Goal: Book appointment/travel/reservation

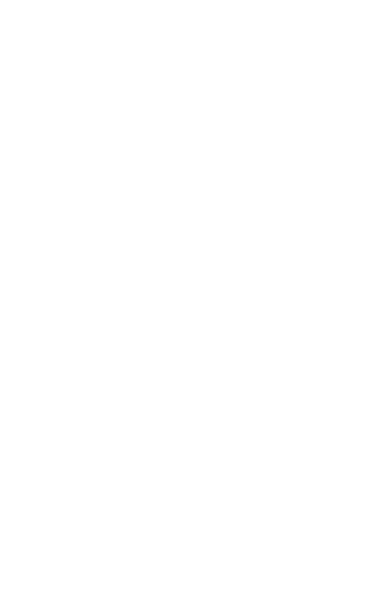
scroll to position [911, 0]
click at [82, 192] on div "Familienhotel finden" at bounding box center [100, 175] width 165 height 165
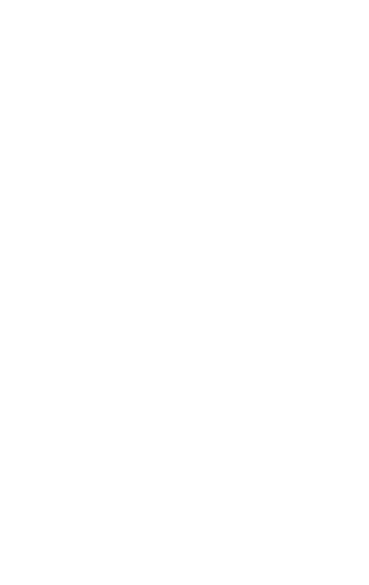
click at [333, 195] on icon at bounding box center [332, 197] width 5 height 5
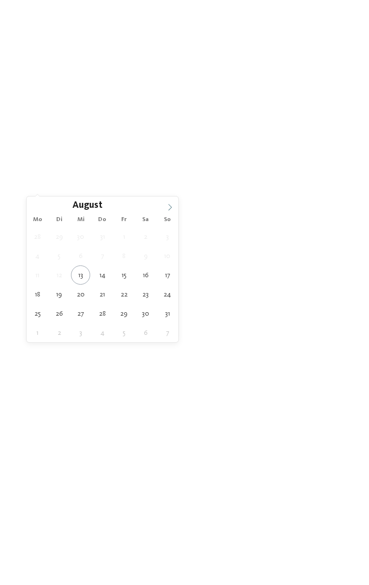
click at [170, 207] on icon at bounding box center [169, 207] width 7 height 7
type div "11.10.2025"
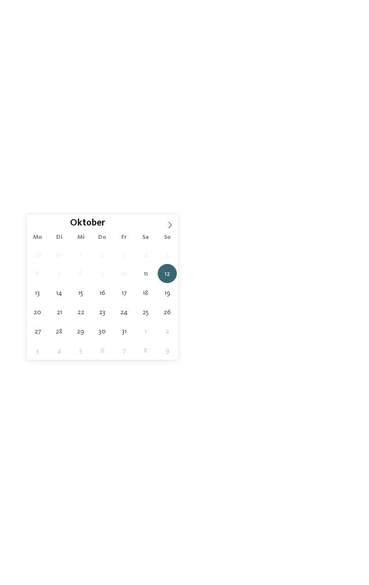
type div "12.10.2025"
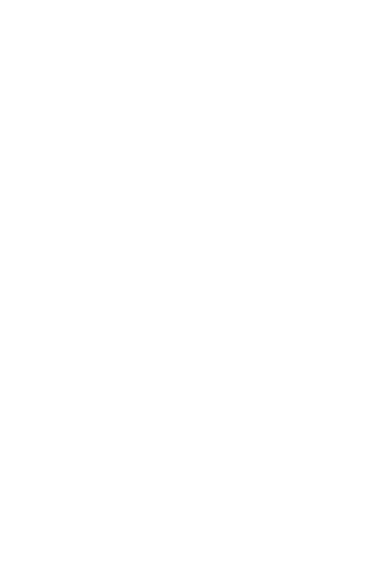
click at [329, 194] on div at bounding box center [333, 198] width 9 height 9
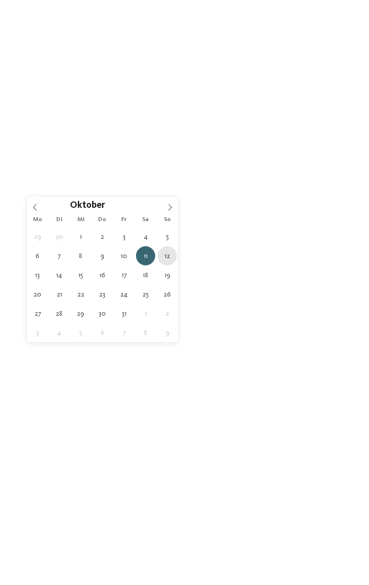
type div "12.10.2025"
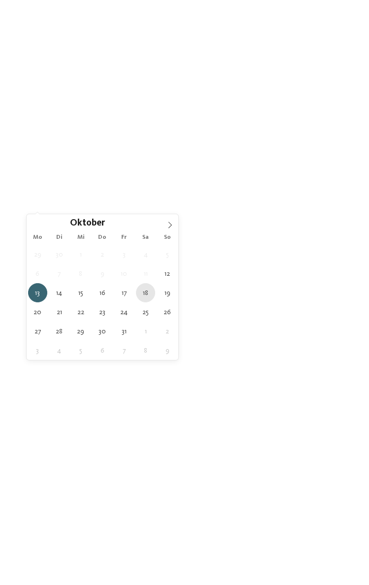
type div "18.10.2025"
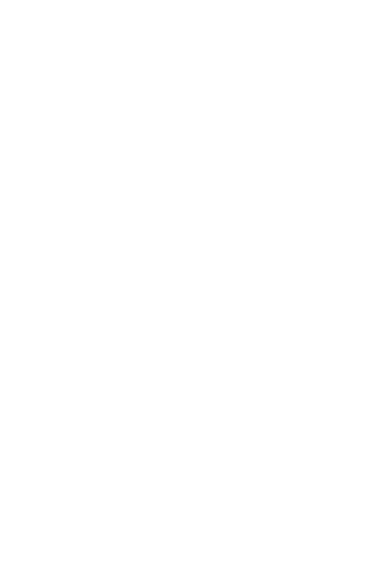
click at [161, 230] on span "Region" at bounding box center [184, 234] width 285 height 9
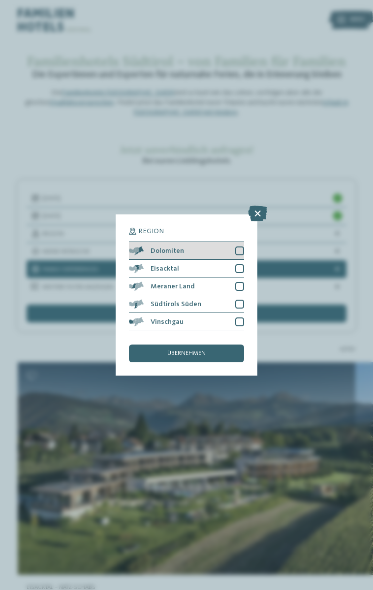
click at [240, 246] on div at bounding box center [239, 250] width 9 height 9
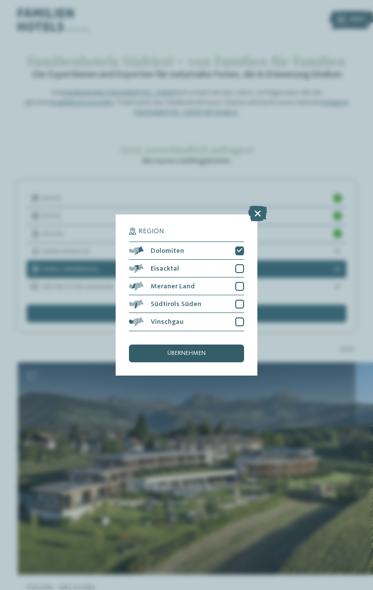
click at [190, 350] on span "übernehmen" at bounding box center [186, 353] width 38 height 6
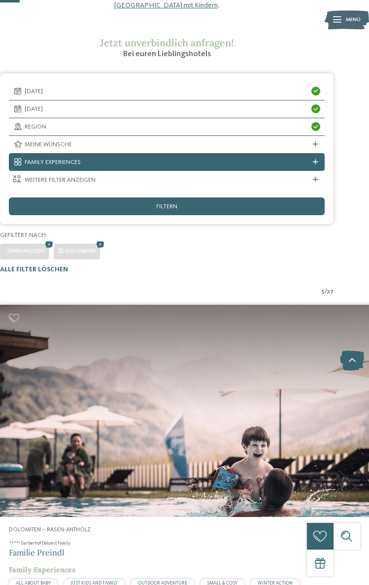
scroll to position [106, 18]
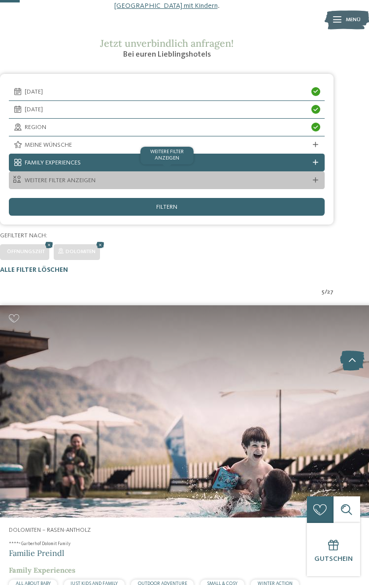
click at [315, 178] on icon at bounding box center [315, 180] width 5 height 5
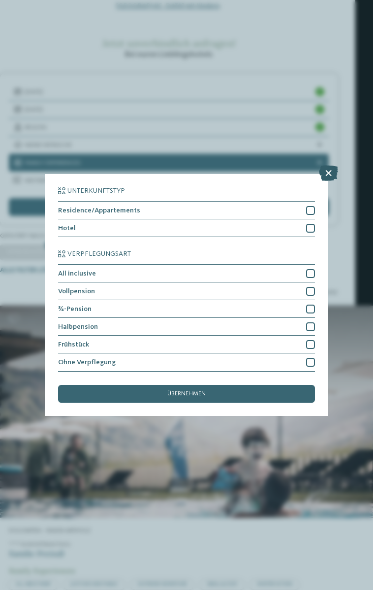
click at [329, 165] on icon at bounding box center [328, 173] width 19 height 16
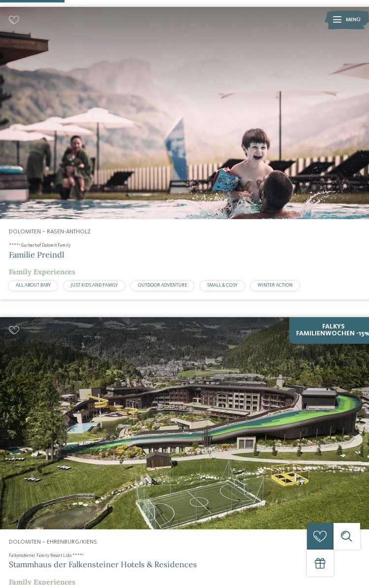
scroll to position [465, 18]
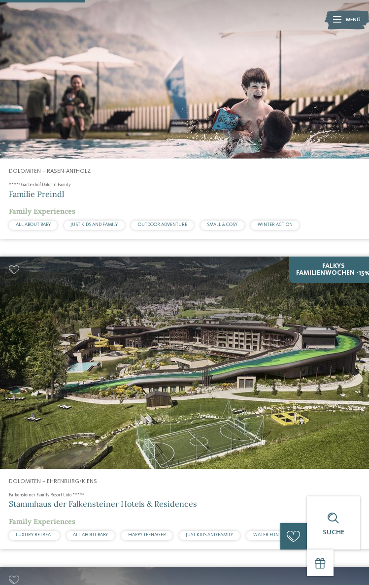
click at [245, 357] on img at bounding box center [189, 363] width 378 height 212
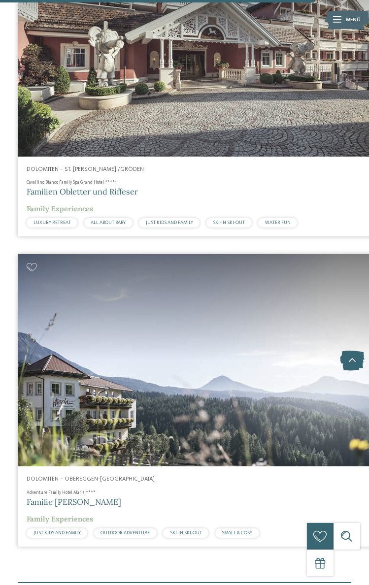
scroll to position [1268, 0]
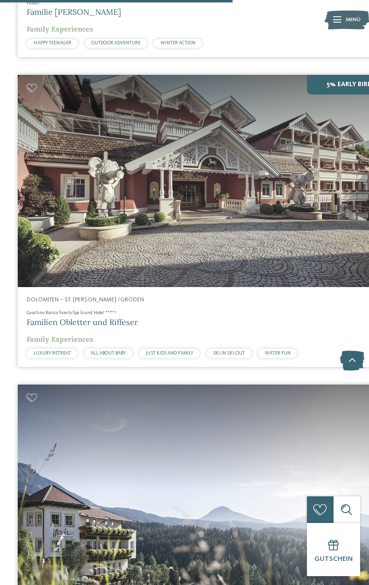
click at [215, 146] on img at bounding box center [207, 181] width 378 height 212
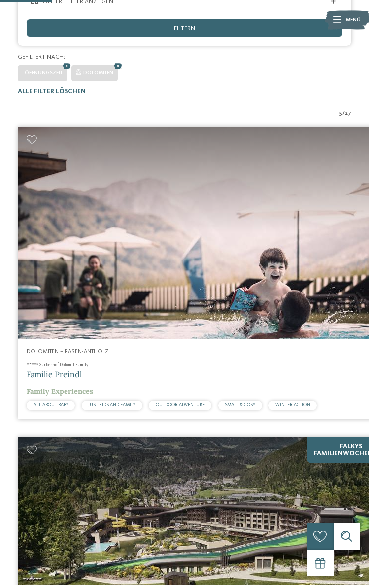
scroll to position [310, 0]
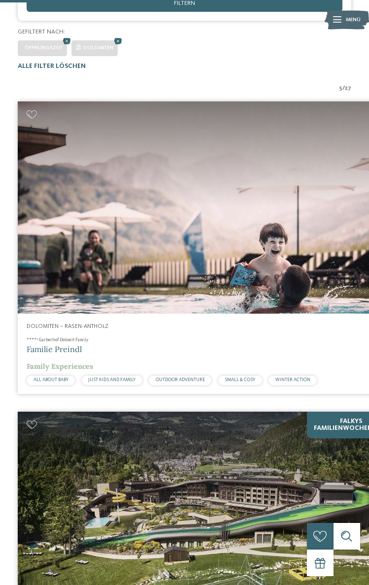
click at [180, 182] on img at bounding box center [207, 207] width 378 height 212
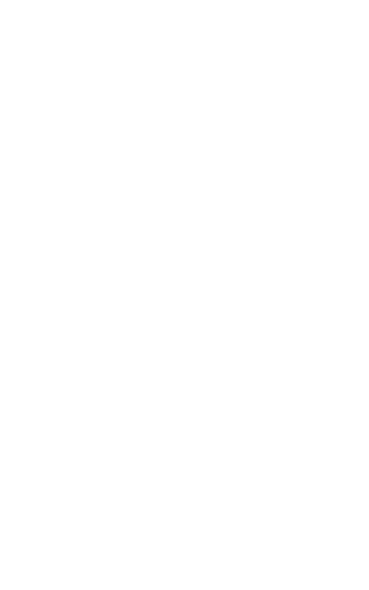
scroll to position [512, 0]
